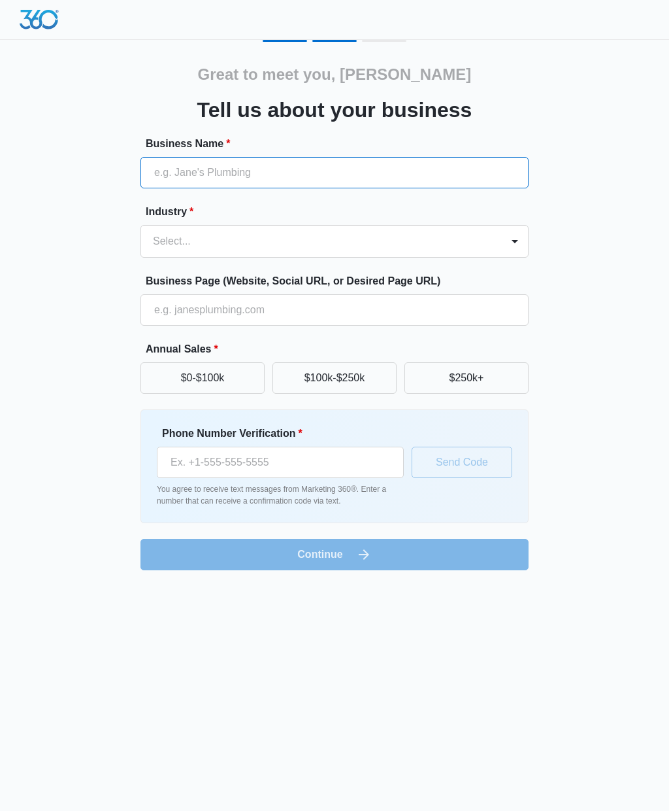
click at [228, 173] on input "Business Name *" at bounding box center [335, 172] width 388 height 31
type input "Texan touchDesign"
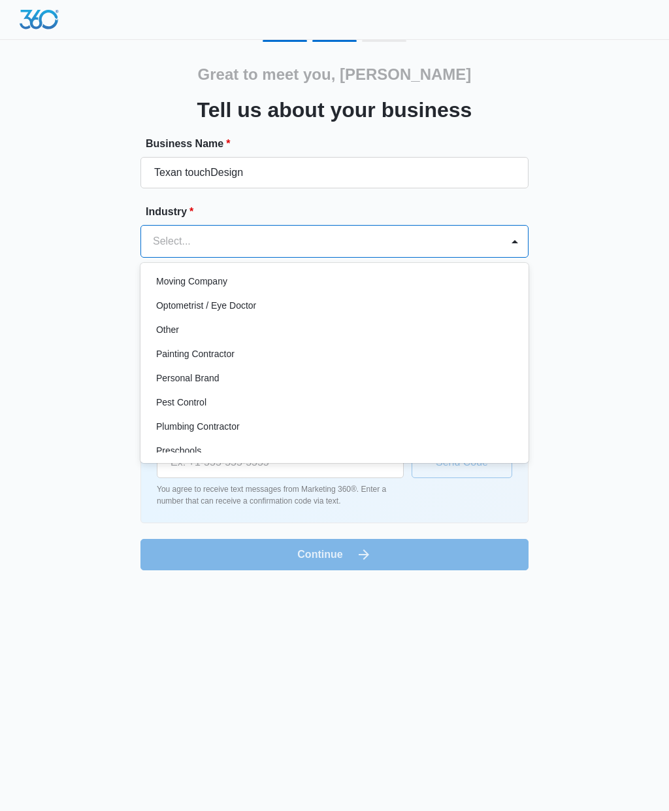
scroll to position [730, 0]
click at [180, 342] on div "Other" at bounding box center [335, 332] width 388 height 24
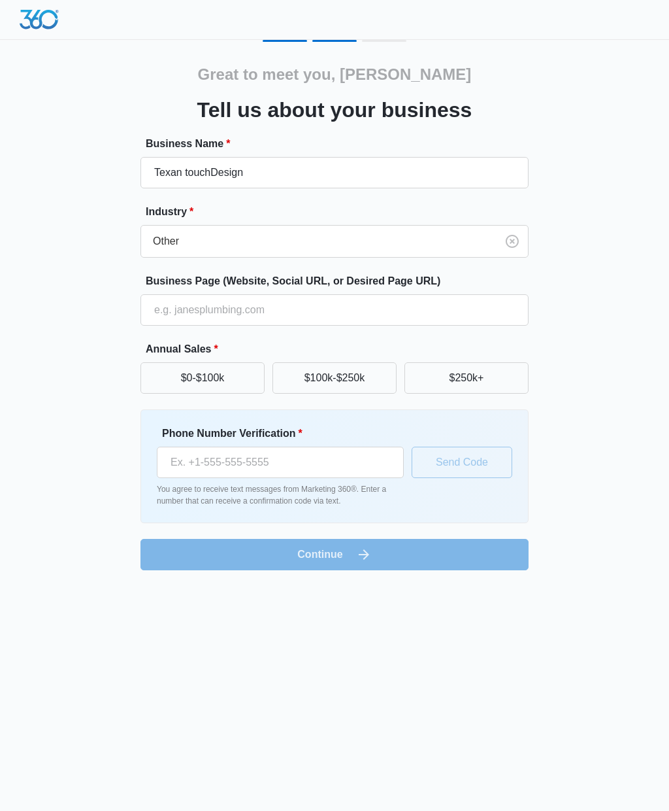
click at [209, 381] on button "$0-$100k" at bounding box center [203, 377] width 124 height 31
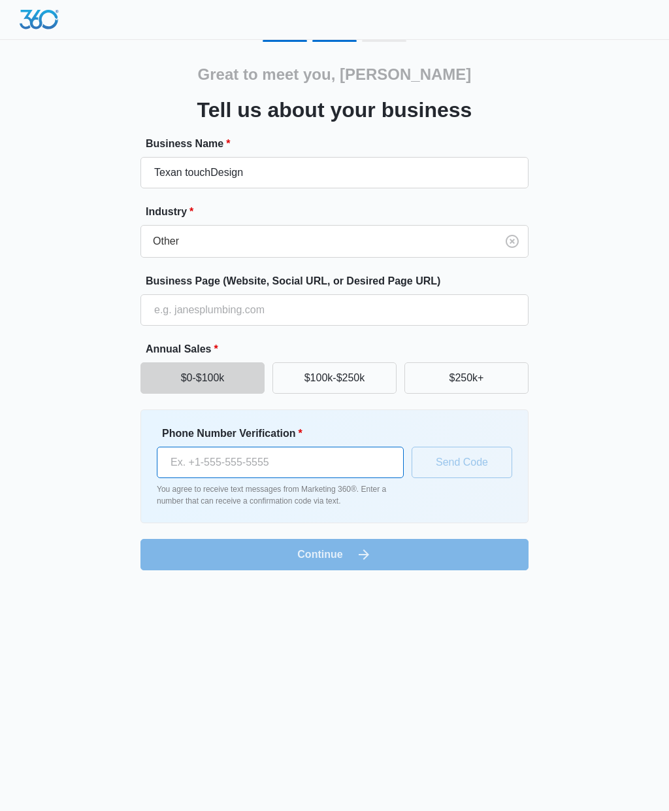
click at [201, 467] on input "Phone Number Verification *" at bounding box center [280, 461] width 247 height 31
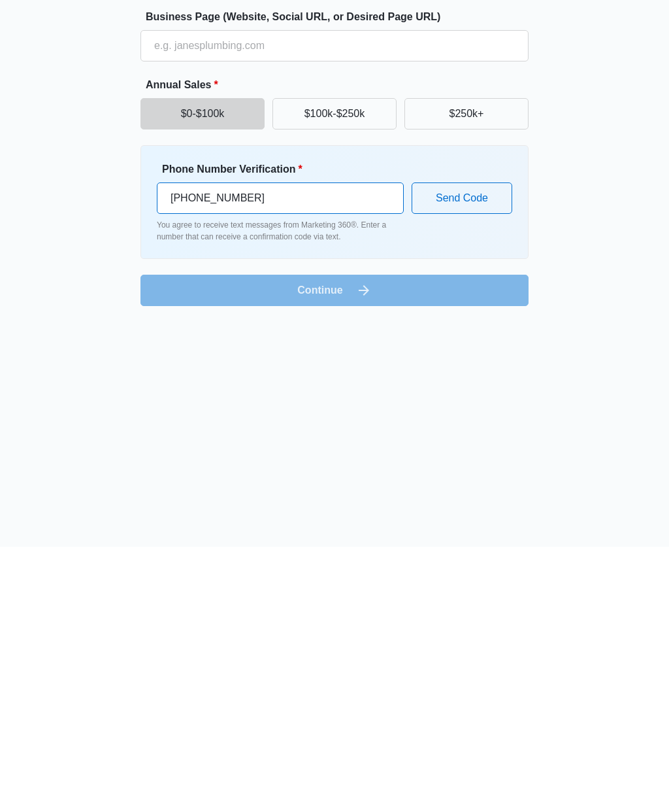
type input "[PHONE_NUMBER]"
click at [482, 446] on button "Send Code" at bounding box center [462, 461] width 101 height 31
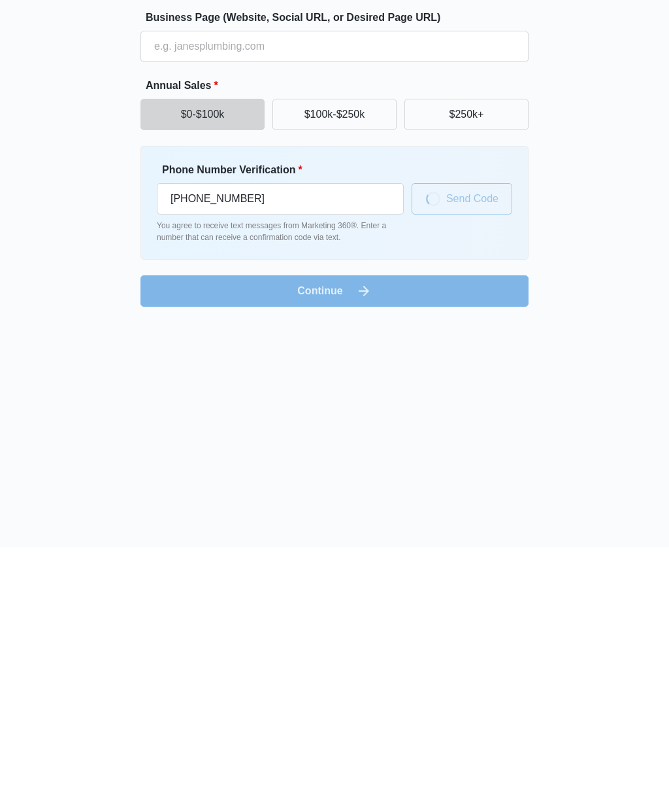
scroll to position [0, 0]
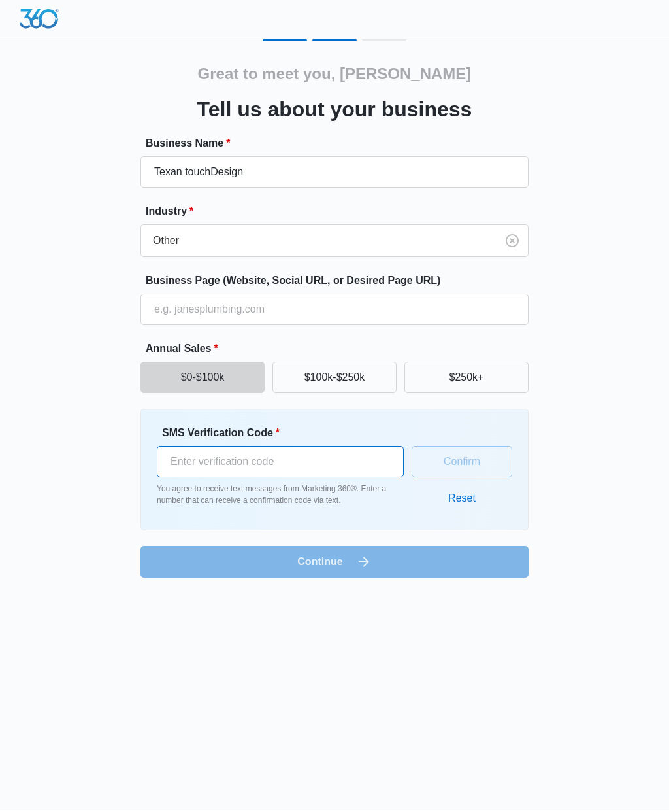
click at [196, 457] on input "SMS Verification Code *" at bounding box center [280, 461] width 247 height 31
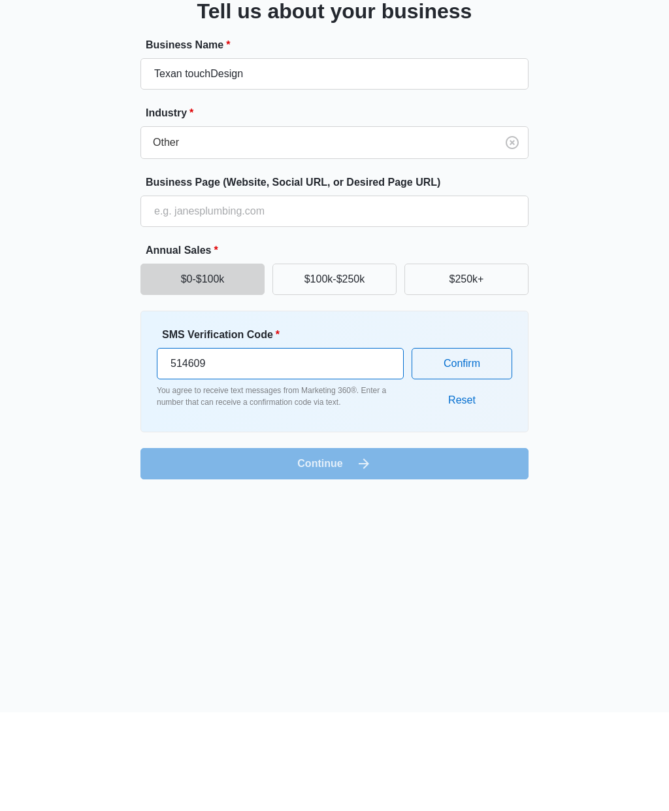
type input "514609"
click at [477, 446] on button "Confirm" at bounding box center [462, 461] width 101 height 31
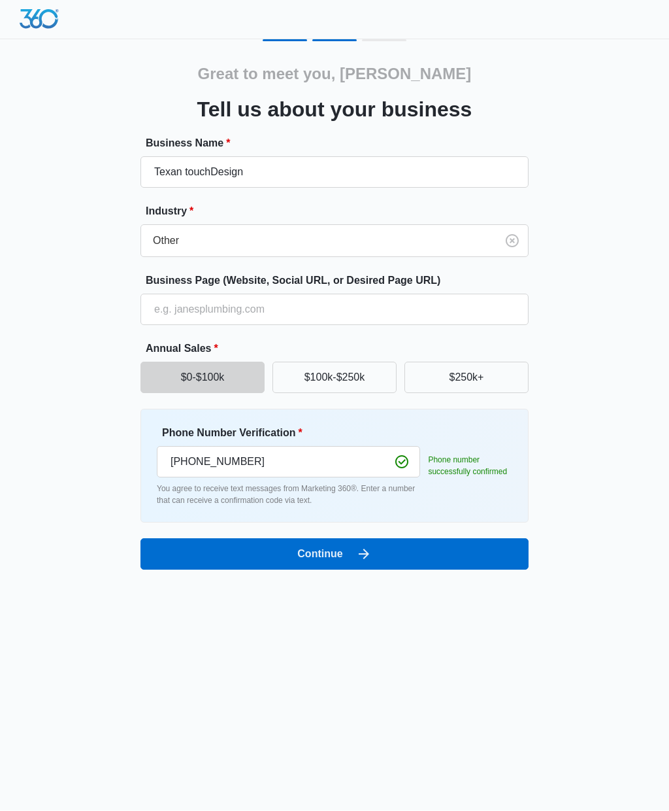
click at [315, 546] on button "Continue" at bounding box center [335, 554] width 388 height 31
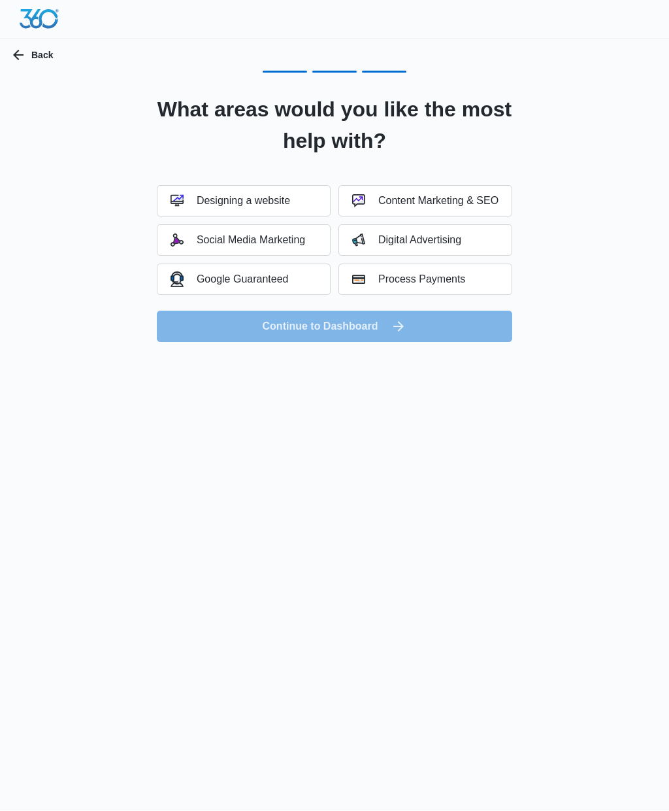
click at [239, 251] on button "Social Media Marketing" at bounding box center [244, 240] width 174 height 31
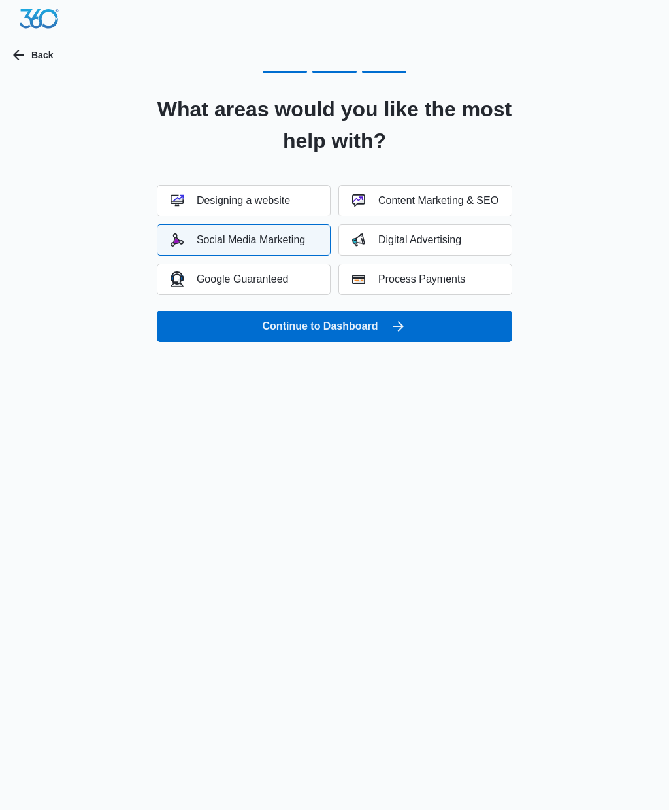
click at [337, 336] on button "Continue to Dashboard" at bounding box center [335, 326] width 356 height 31
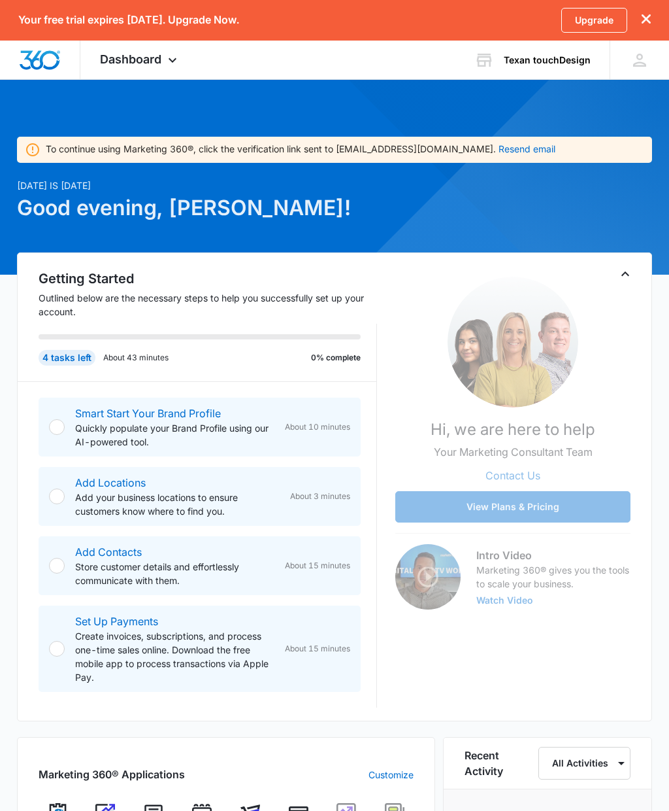
click at [570, 508] on button "View Plans & Pricing" at bounding box center [512, 506] width 235 height 31
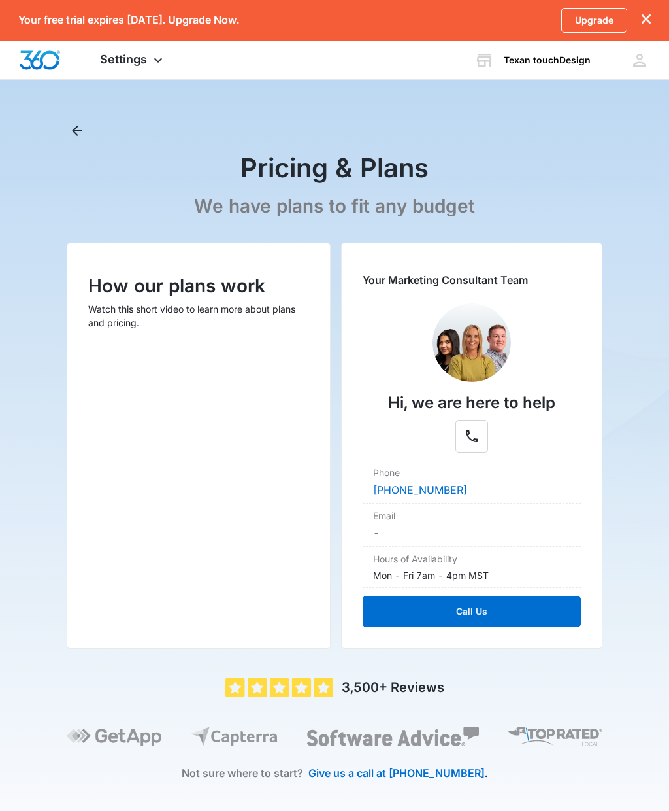
click at [155, 60] on icon at bounding box center [158, 60] width 8 height 5
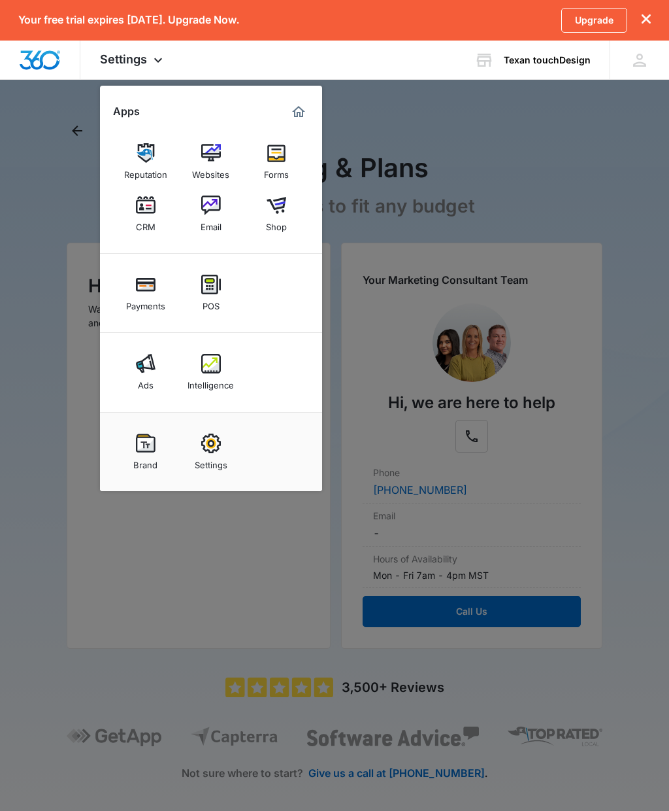
click at [532, 186] on div at bounding box center [334, 405] width 669 height 811
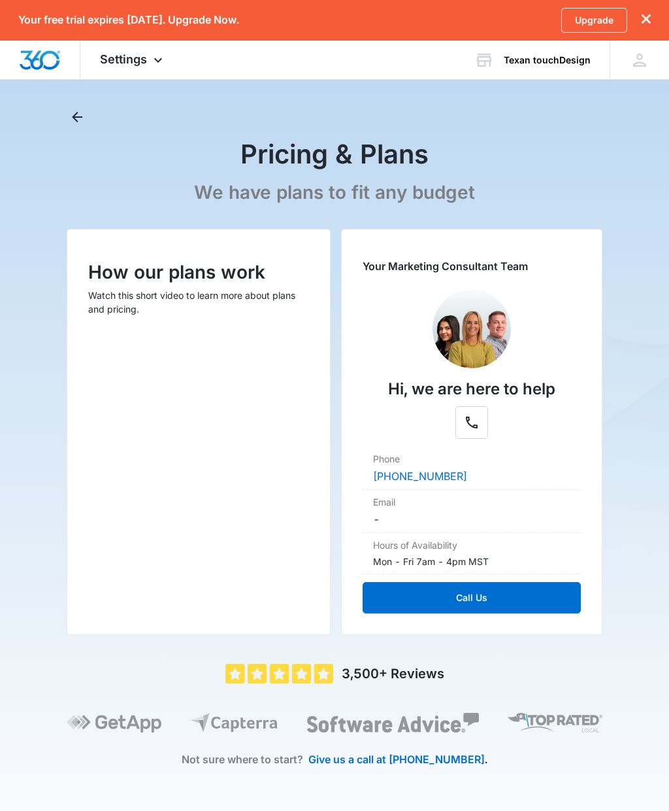
scroll to position [14, 0]
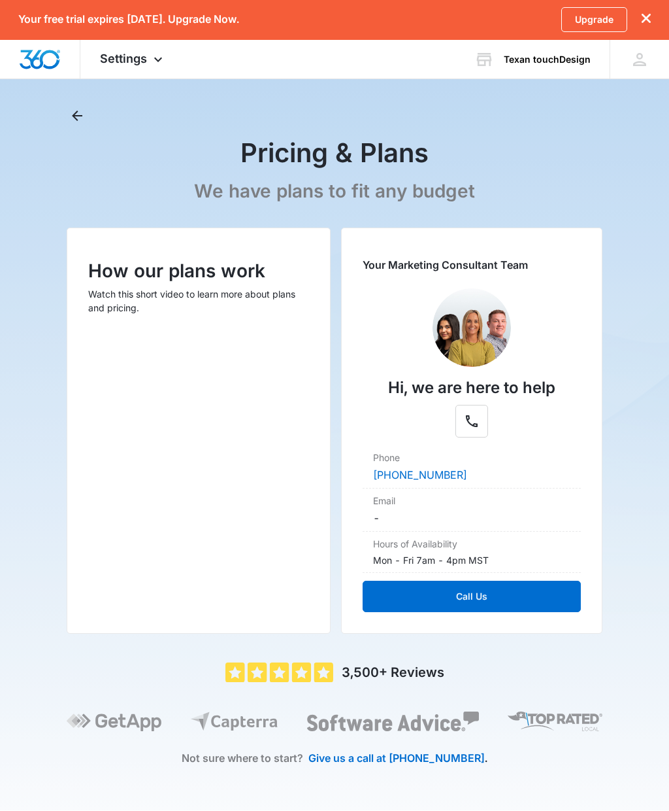
click at [42, 244] on main "Pricing & Plans We have plans to fit any budget How our plans work Watch this s…" at bounding box center [334, 458] width 669 height 705
click at [174, 62] on div "Settings Apps Reputation Websites Forms CRM Email Shop Payments POS Ads Intelli…" at bounding box center [132, 60] width 105 height 39
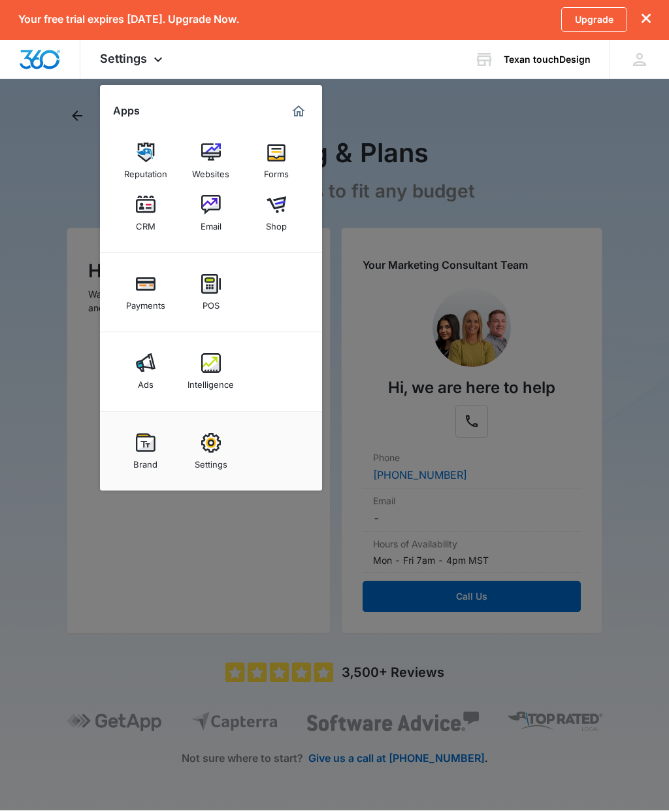
click at [519, 136] on div at bounding box center [334, 405] width 669 height 811
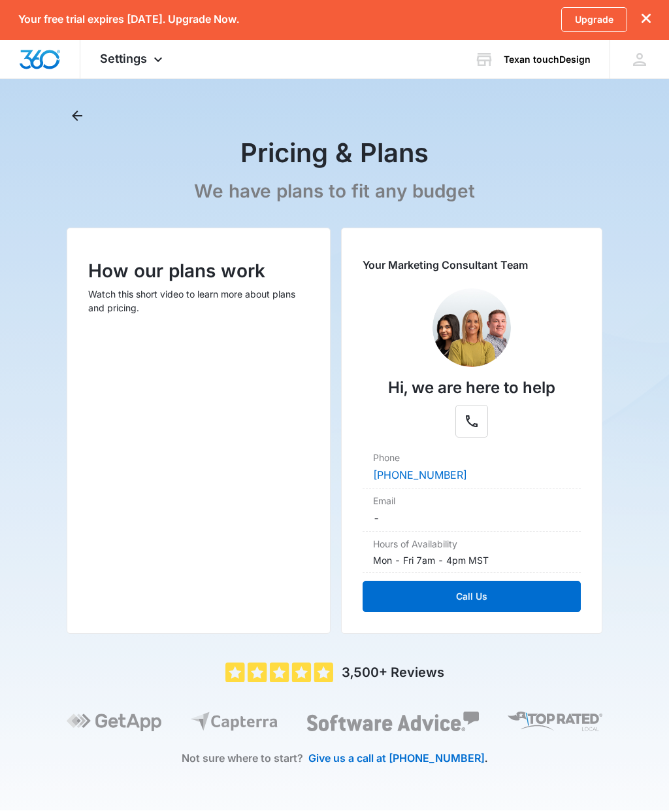
click at [551, 52] on div "Texan touchDesign Your Accounts View All" at bounding box center [532, 60] width 155 height 39
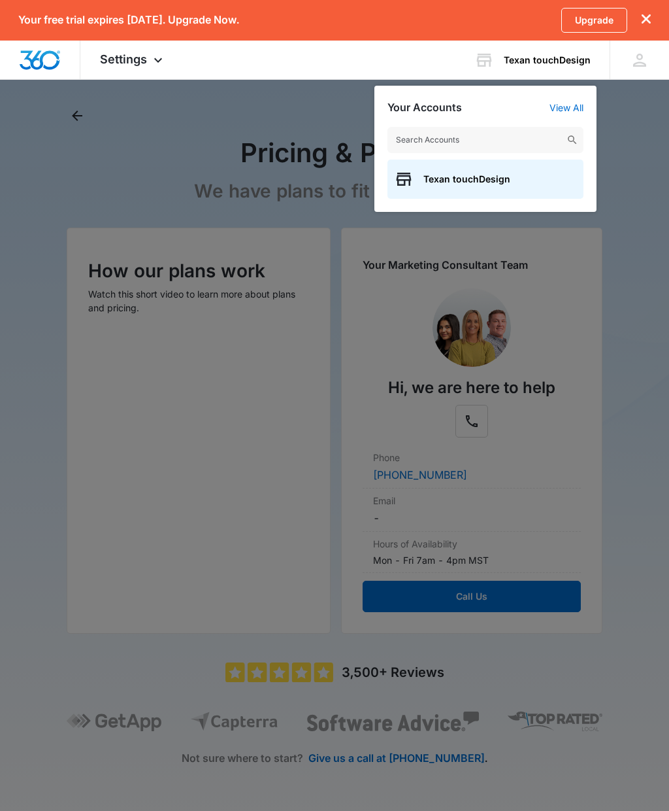
click at [643, 186] on div at bounding box center [334, 405] width 669 height 811
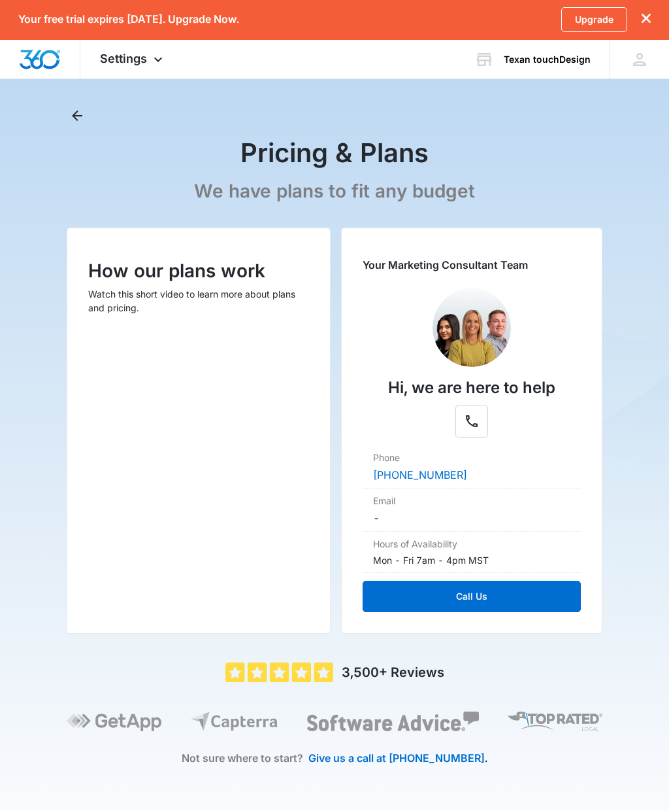
click at [39, 68] on img "Dashboard" at bounding box center [40, 60] width 42 height 20
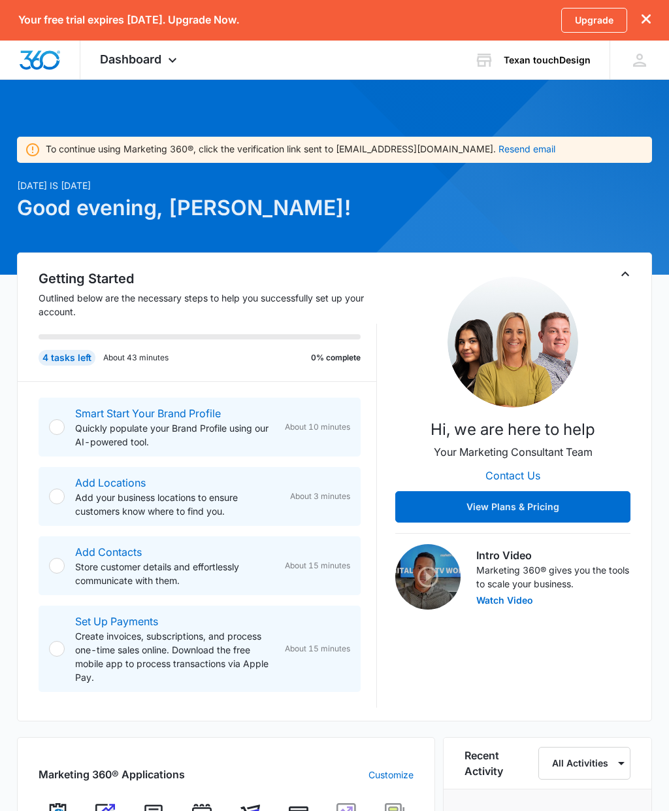
click at [551, 521] on button "View Plans & Pricing" at bounding box center [512, 506] width 235 height 31
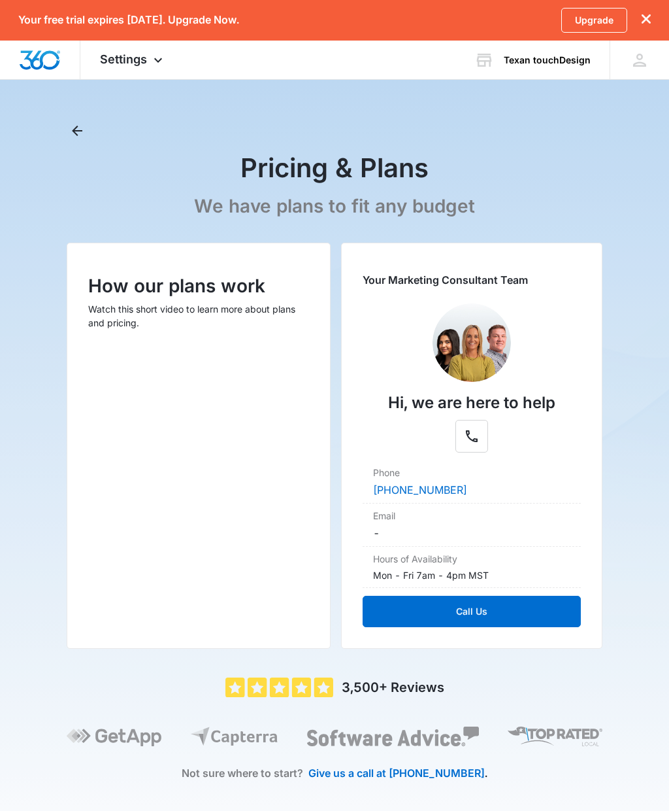
scroll to position [14, 0]
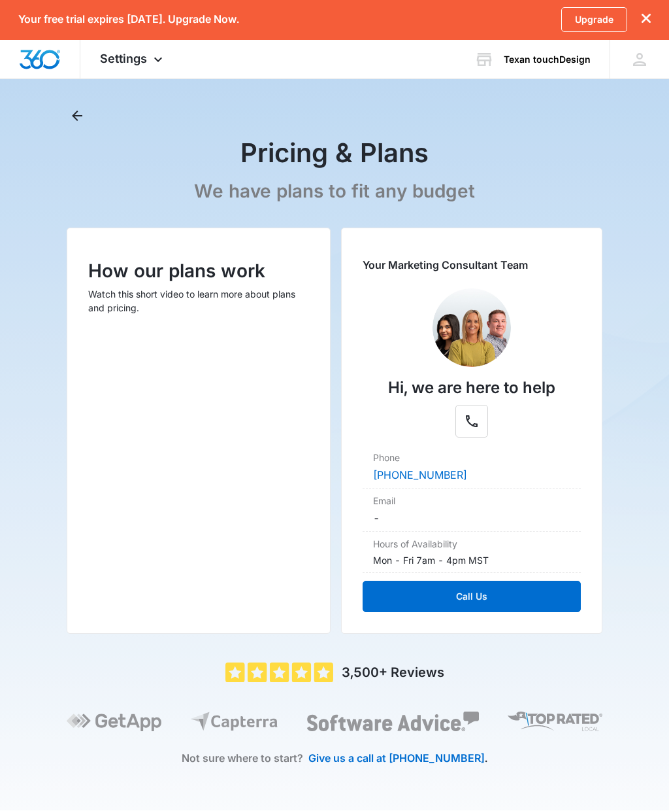
click at [148, 78] on div "Settings Apps Reputation Websites Forms CRM Email Shop Payments POS Ads Intelli…" at bounding box center [132, 60] width 105 height 39
